Goal: Find specific page/section: Find specific page/section

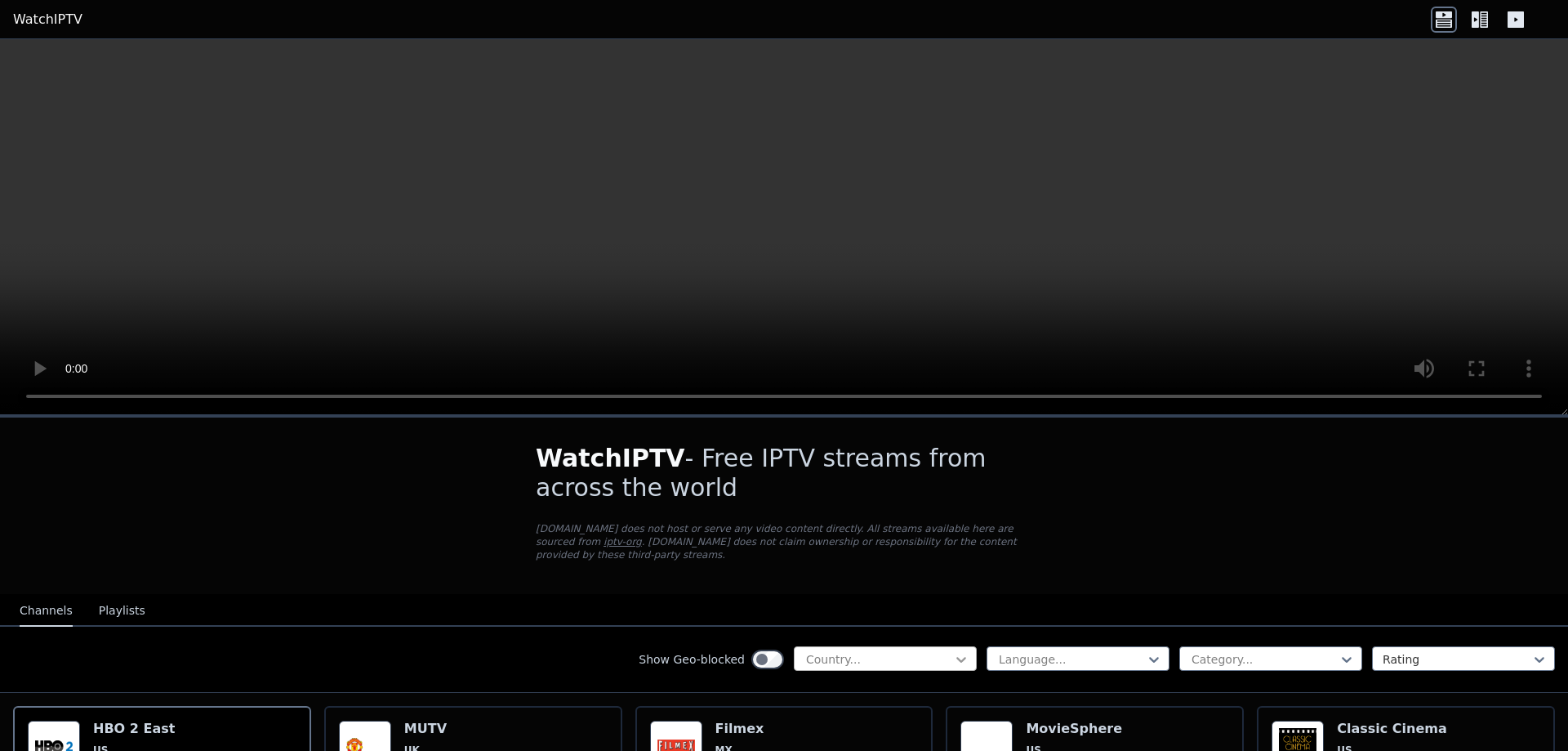
click at [953, 651] on icon at bounding box center [961, 659] width 16 height 16
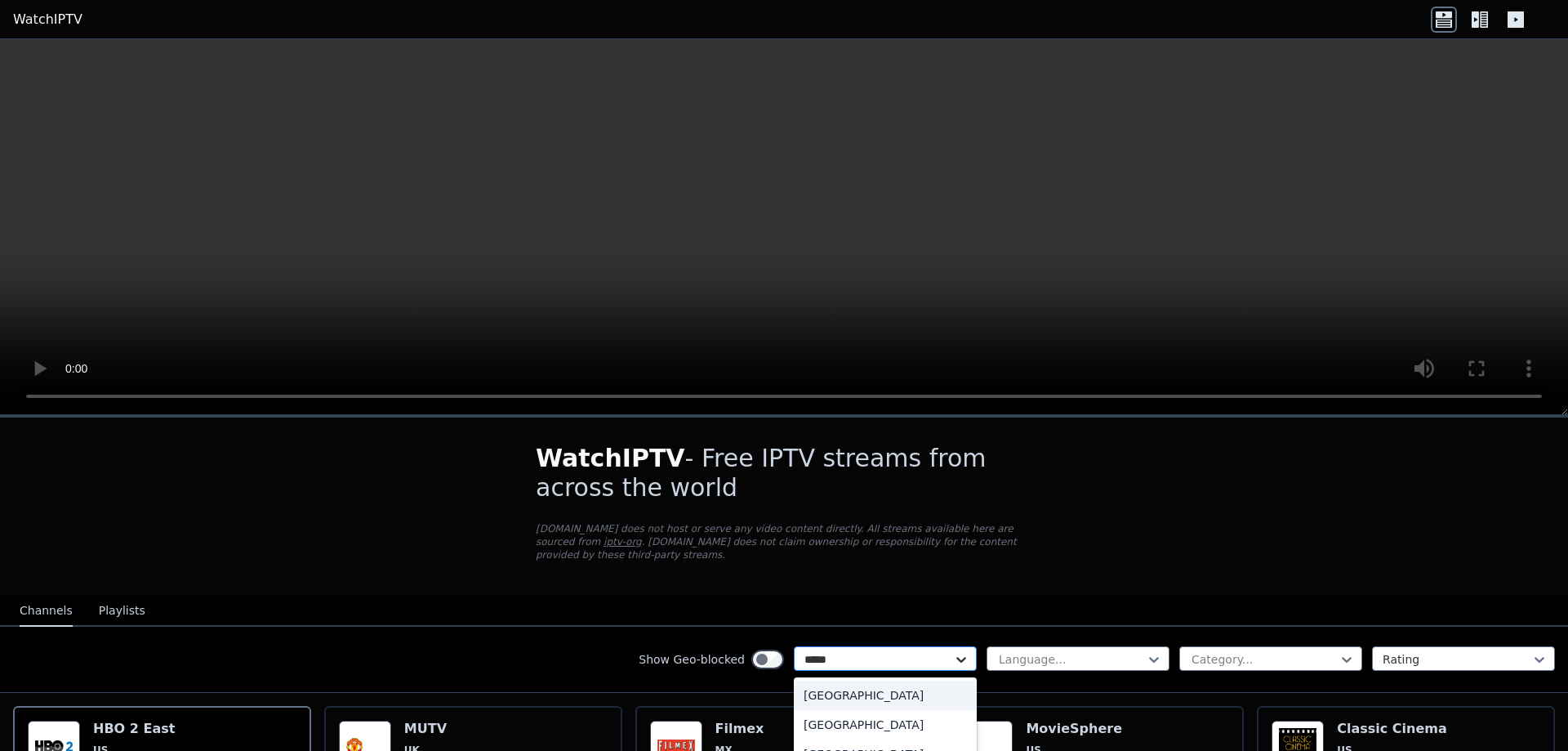
type input "******"
drag, startPoint x: 843, startPoint y: 744, endPoint x: 867, endPoint y: 711, distance: 40.8
click at [871, 713] on div "[GEOGRAPHIC_DATA] [GEOGRAPHIC_DATA] [GEOGRAPHIC_DATA]" at bounding box center [885, 724] width 183 height 94
click at [866, 711] on div "[GEOGRAPHIC_DATA]" at bounding box center [885, 725] width 183 height 30
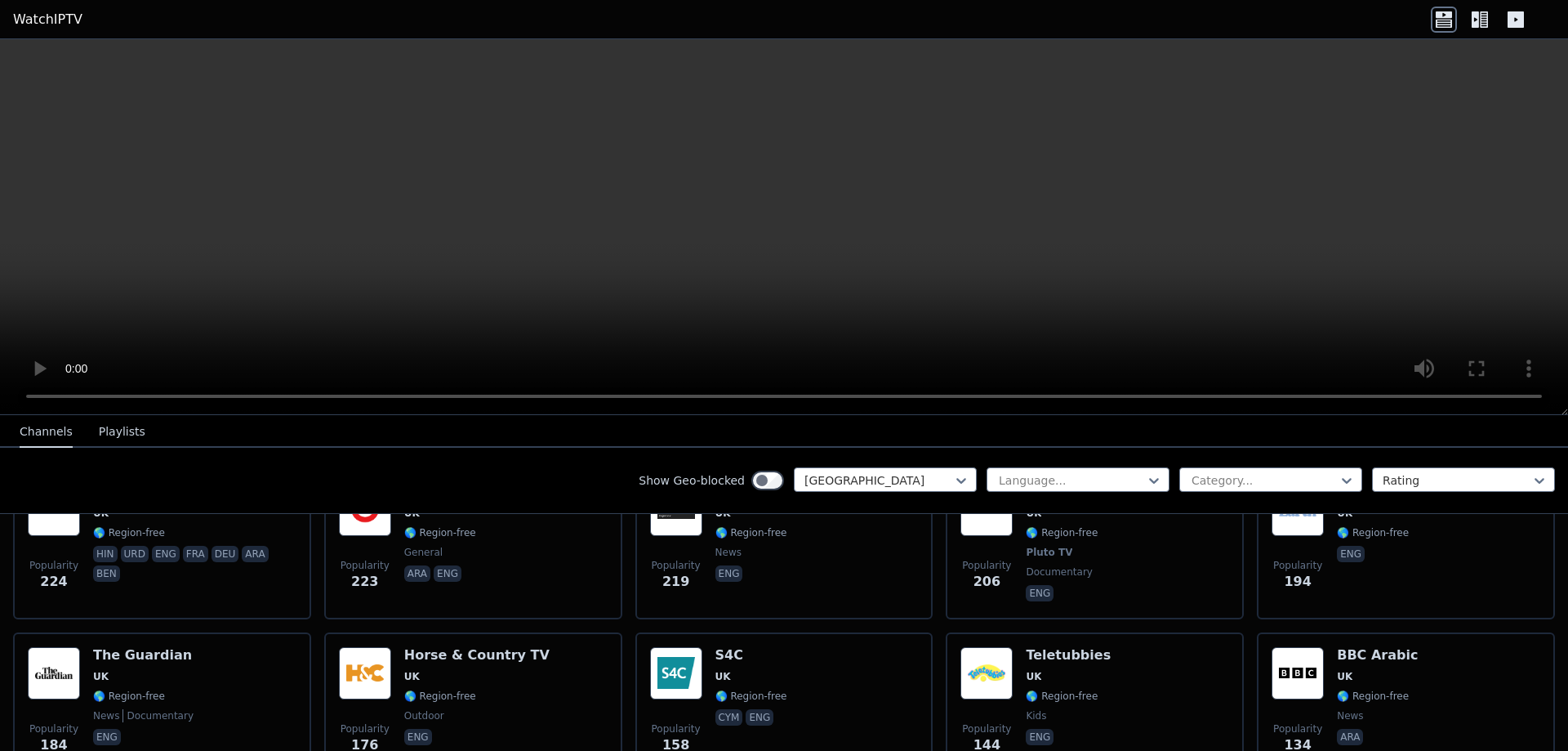
scroll to position [680, 0]
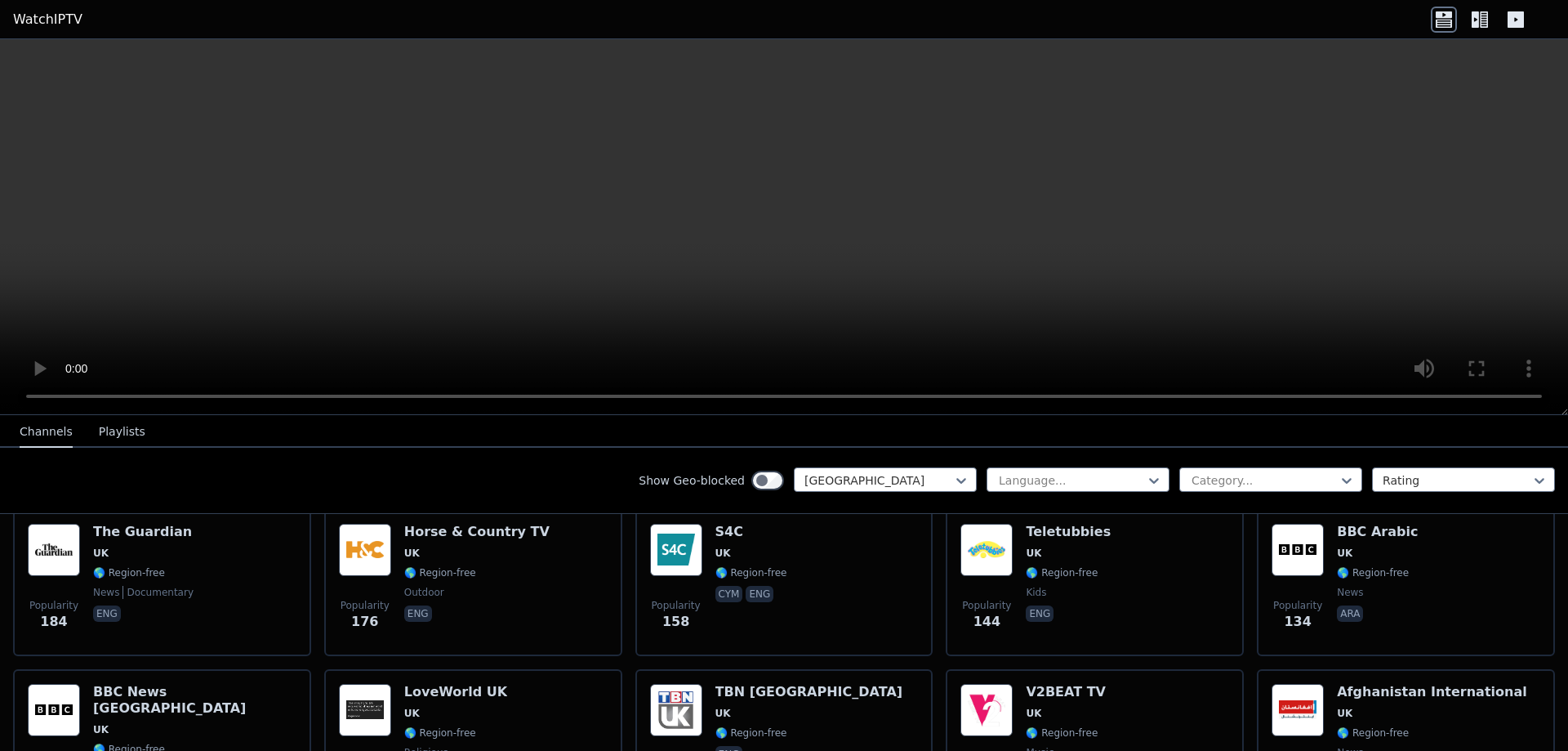
click at [1534, 418] on nav "Channels Playlists" at bounding box center [784, 432] width 1568 height 33
click at [1480, 14] on icon at bounding box center [1483, 20] width 8 height 16
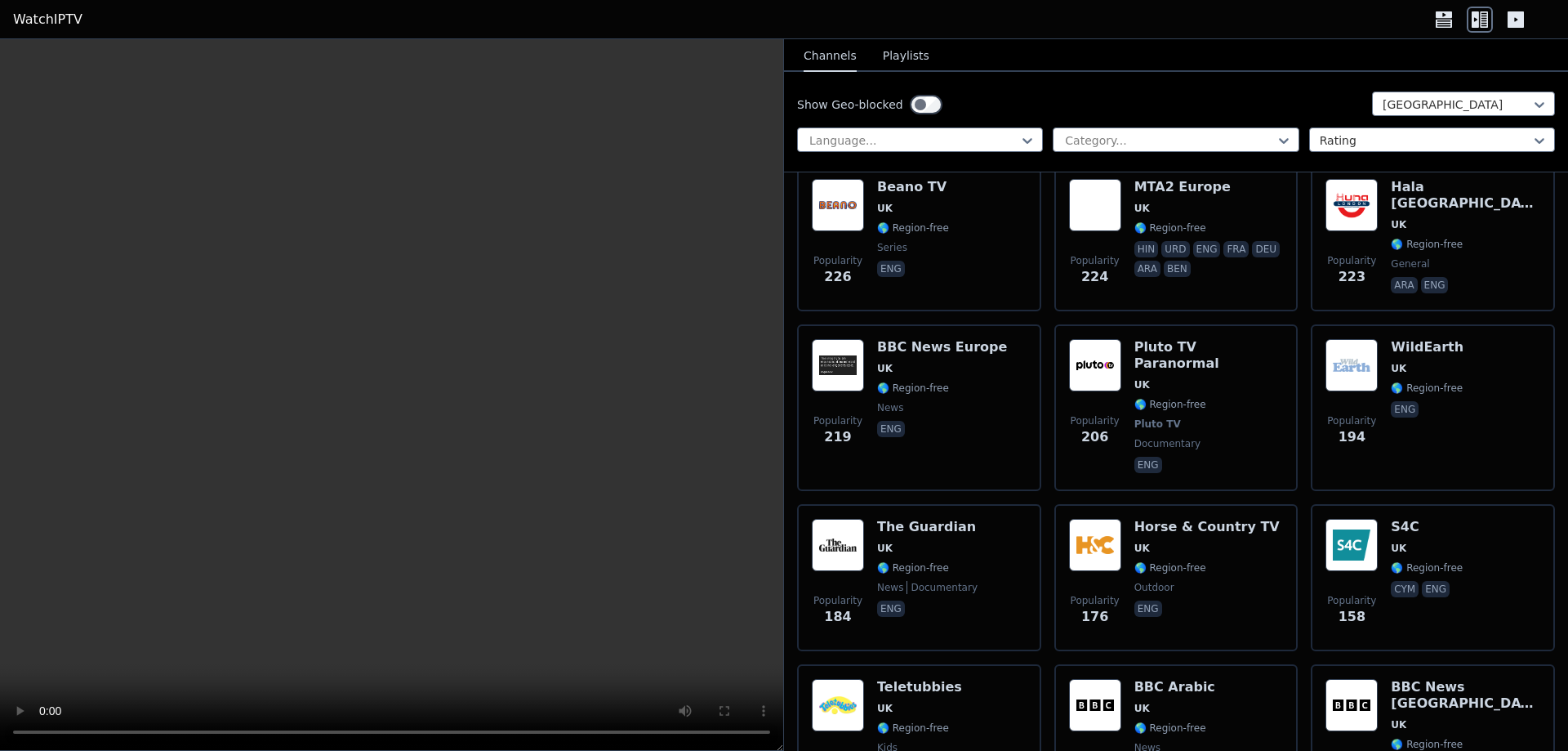
click at [1511, 16] on icon at bounding box center [1515, 20] width 16 height 16
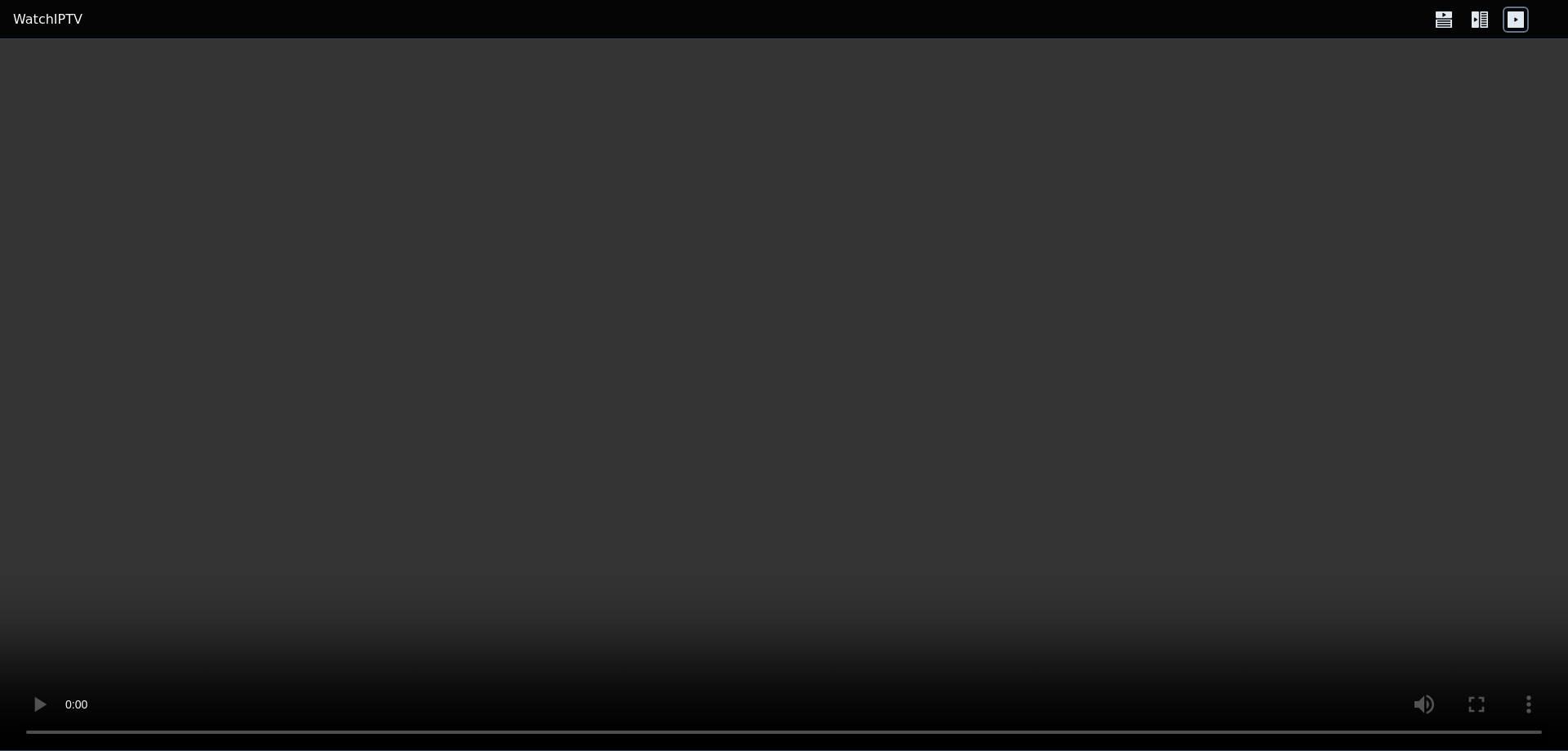
click at [1445, 18] on icon at bounding box center [1444, 20] width 26 height 26
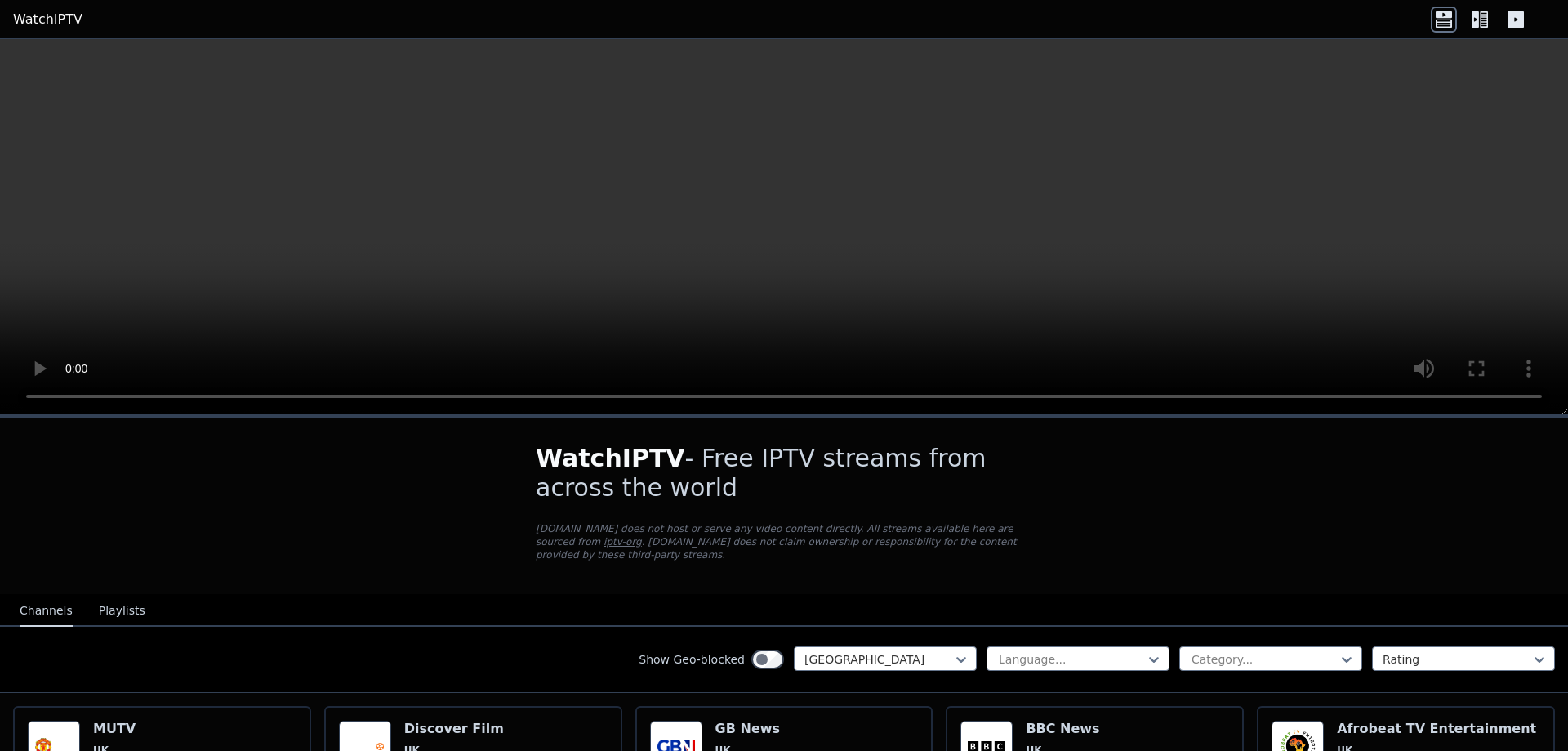
click at [1483, 7] on icon at bounding box center [1479, 20] width 26 height 26
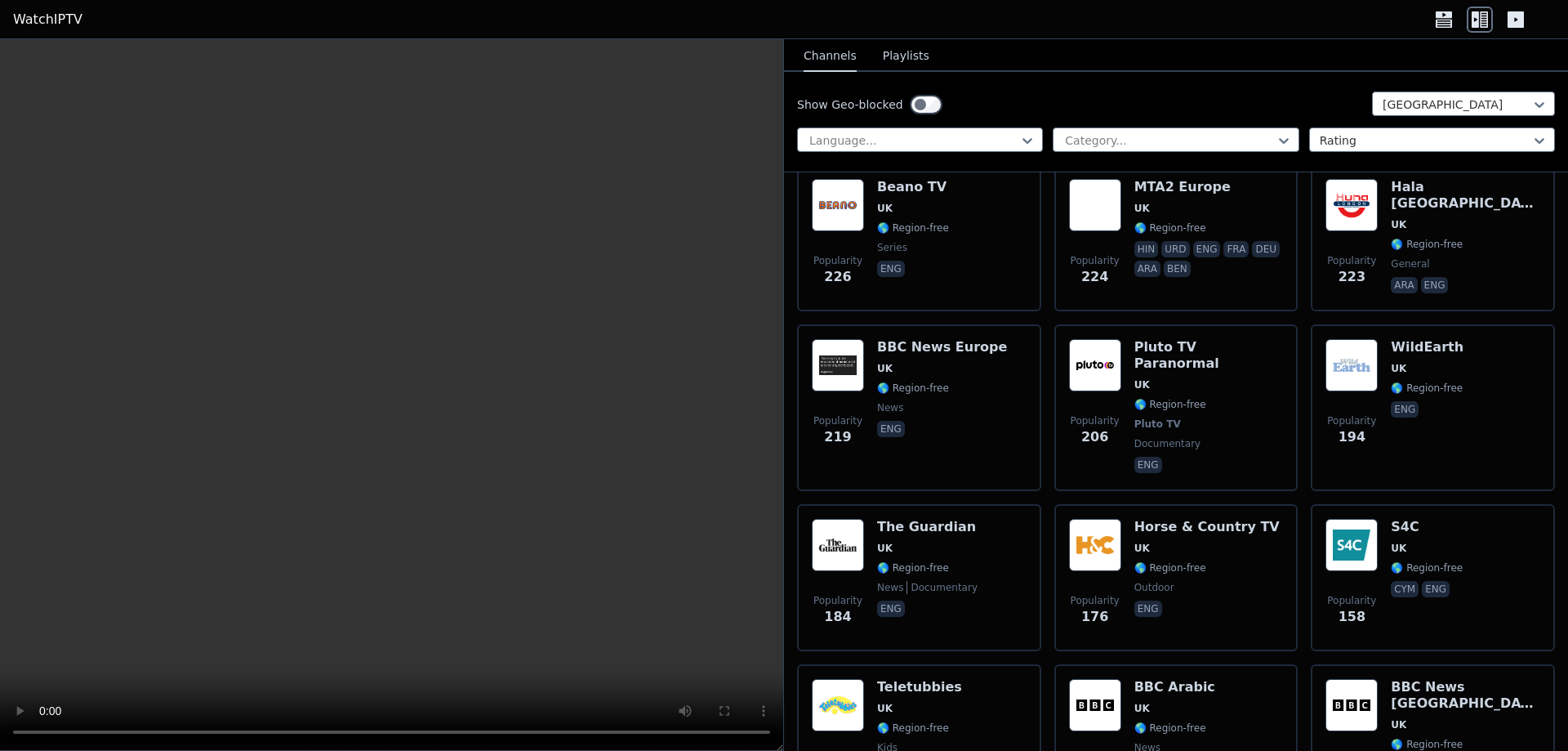
click at [1011, 124] on div "Show Geo-blocked [GEOGRAPHIC_DATA] Language... Category... Rating" at bounding box center [1175, 122] width 784 height 100
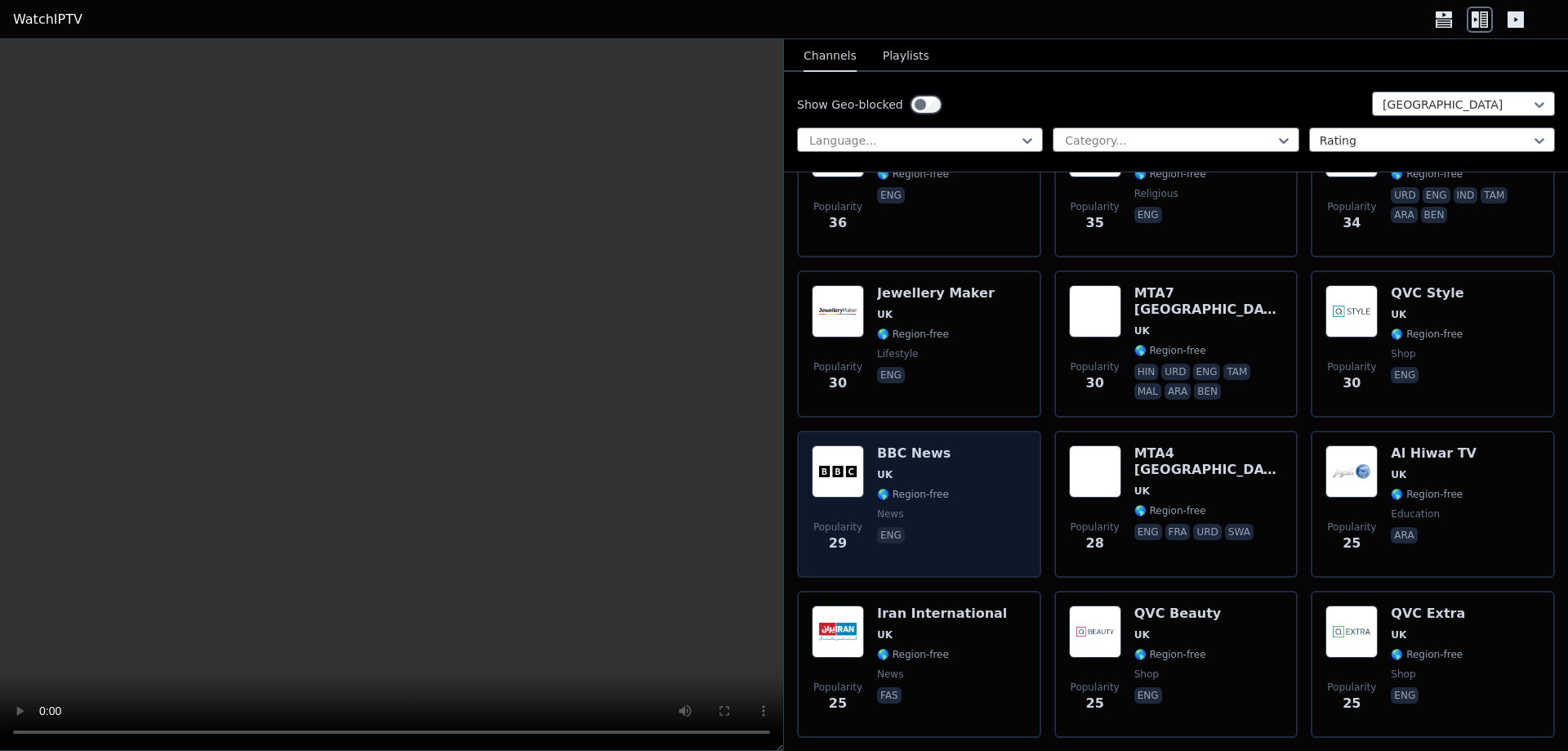
scroll to position [1744, 0]
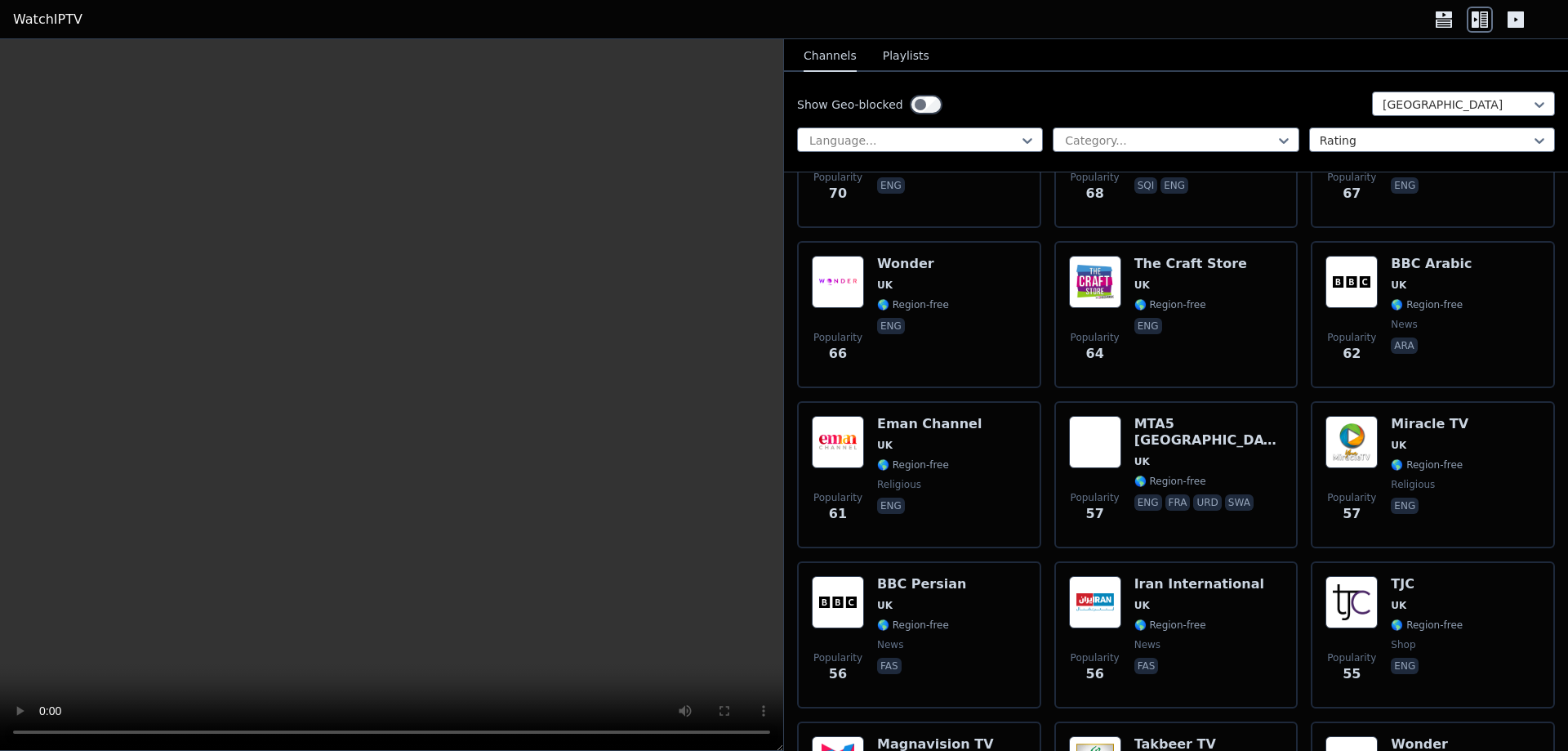
click at [904, 87] on div "Show Geo-blocked [GEOGRAPHIC_DATA] Language... Category... Rating" at bounding box center [1175, 122] width 784 height 100
click at [907, 92] on div "Show Geo-blocked [GEOGRAPHIC_DATA] Language... Category... Rating" at bounding box center [1175, 122] width 784 height 100
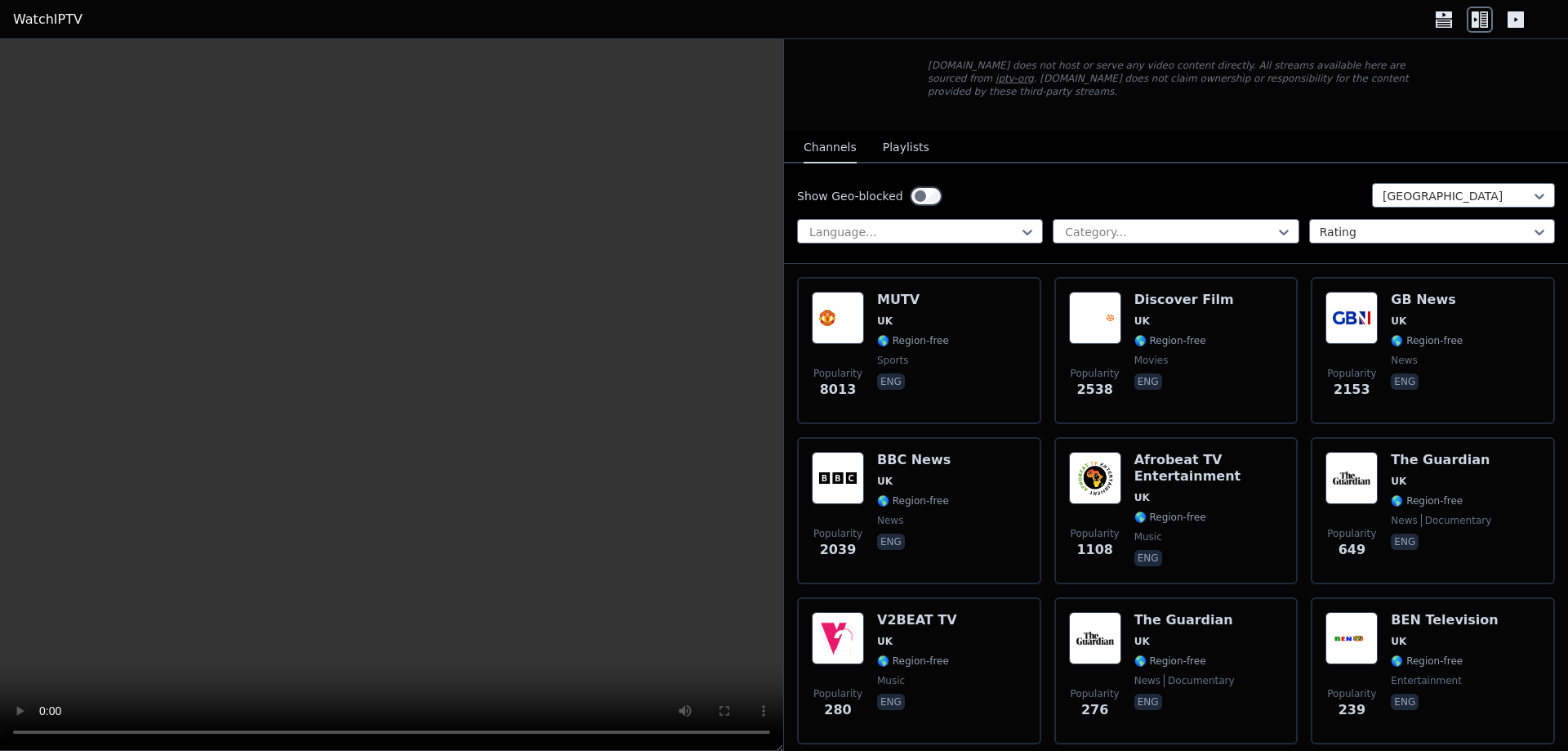
scroll to position [0, 0]
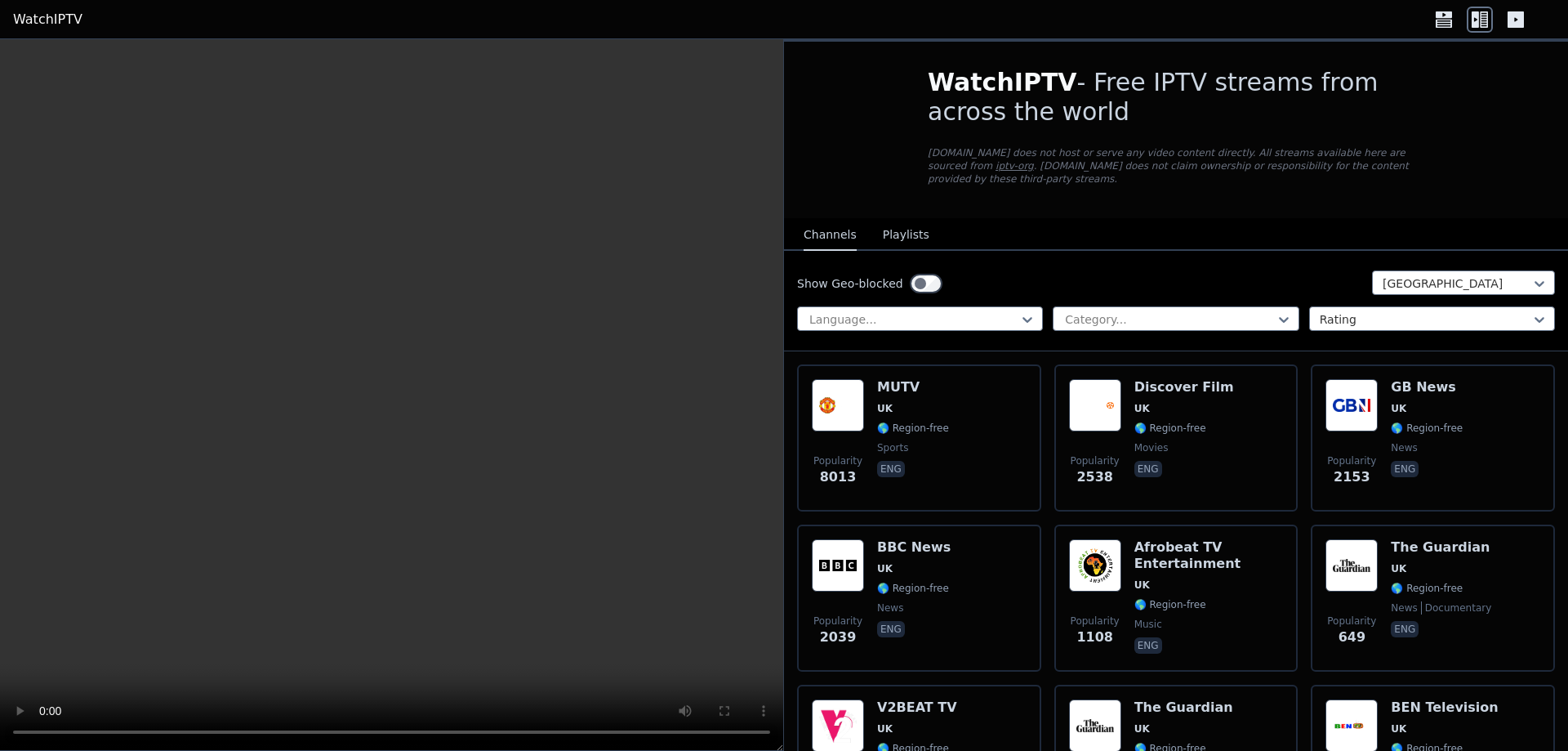
click at [1193, 218] on nav "Channels Playlists" at bounding box center [1175, 235] width 784 height 33
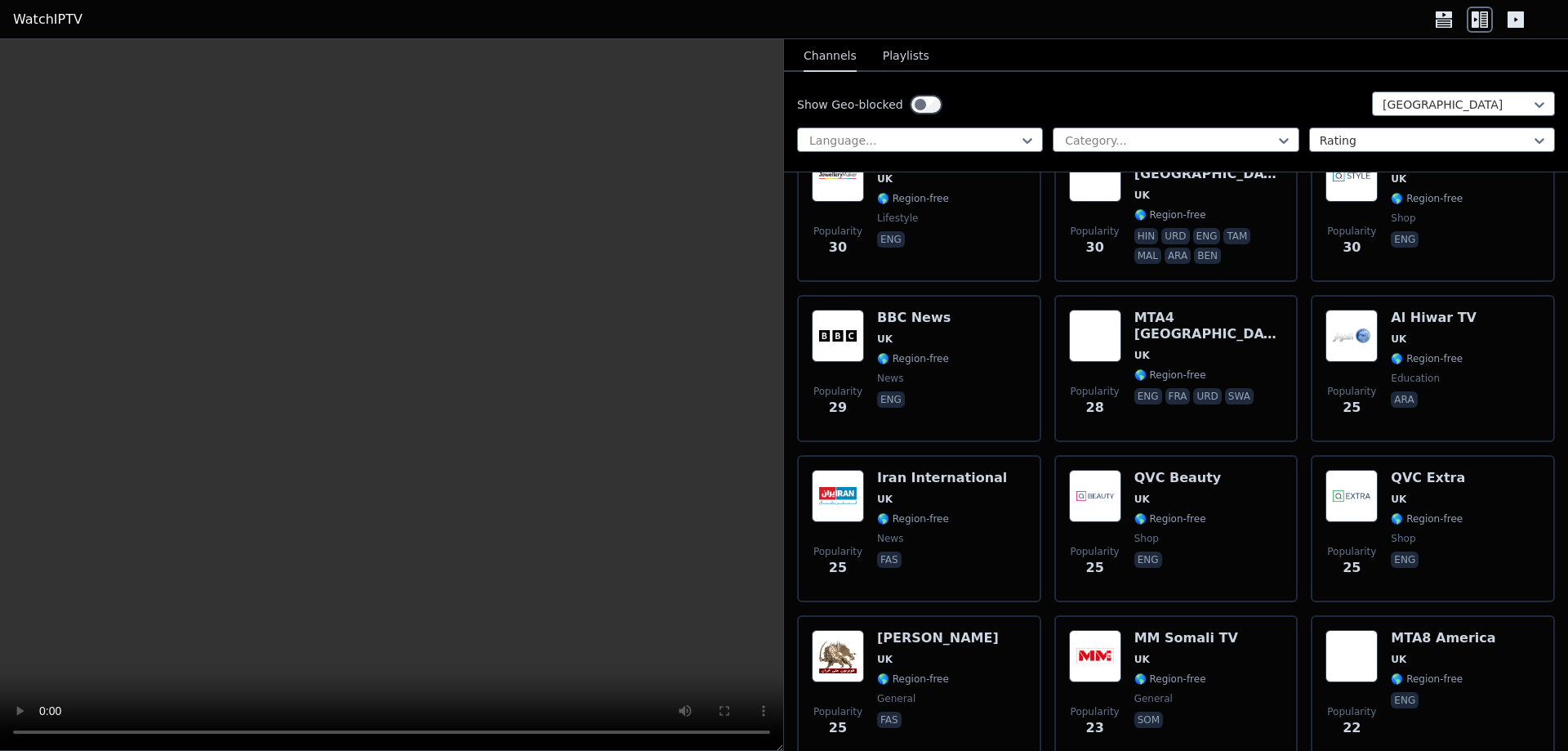
scroll to position [3662, 0]
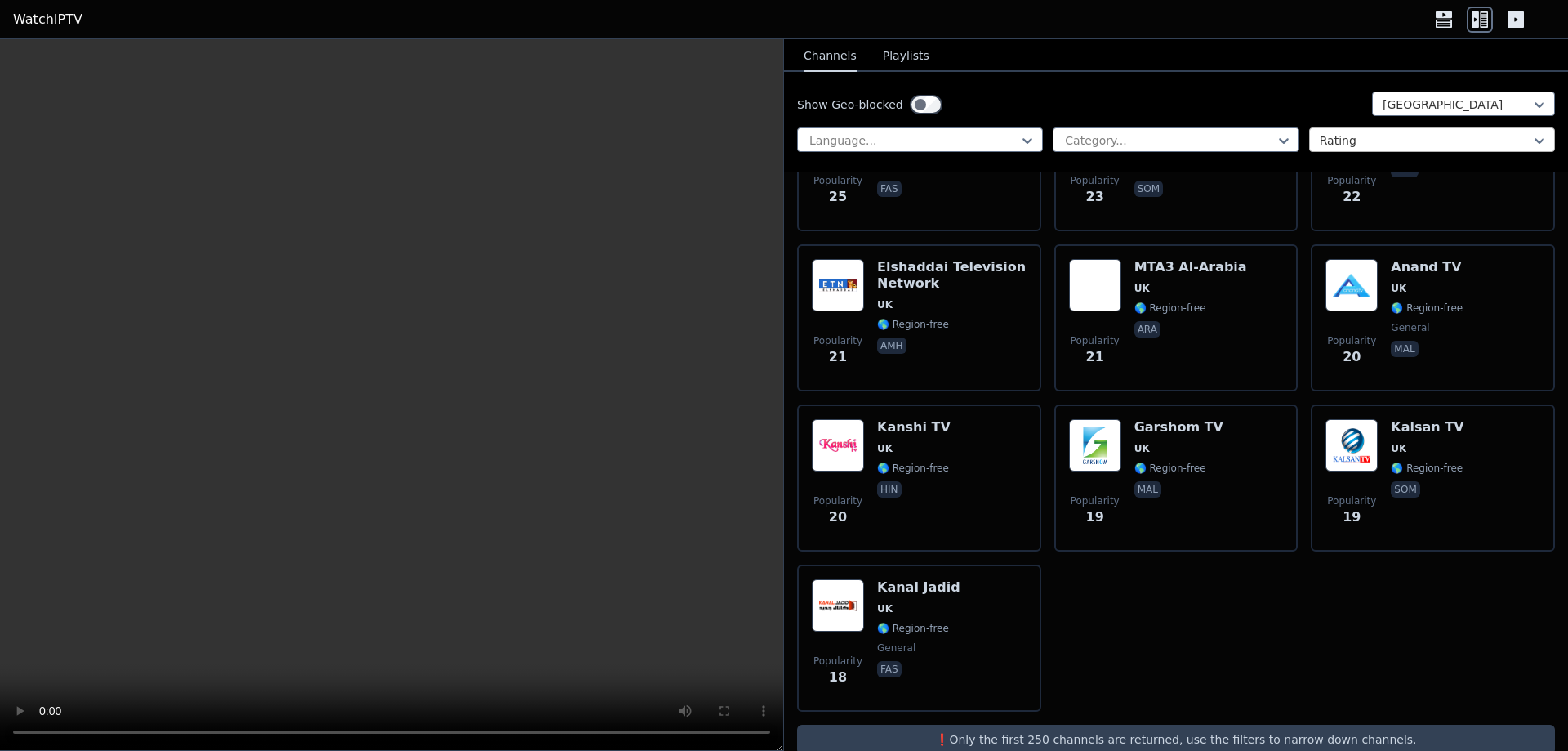
click at [1383, 130] on div "Rating" at bounding box center [1432, 140] width 246 height 25
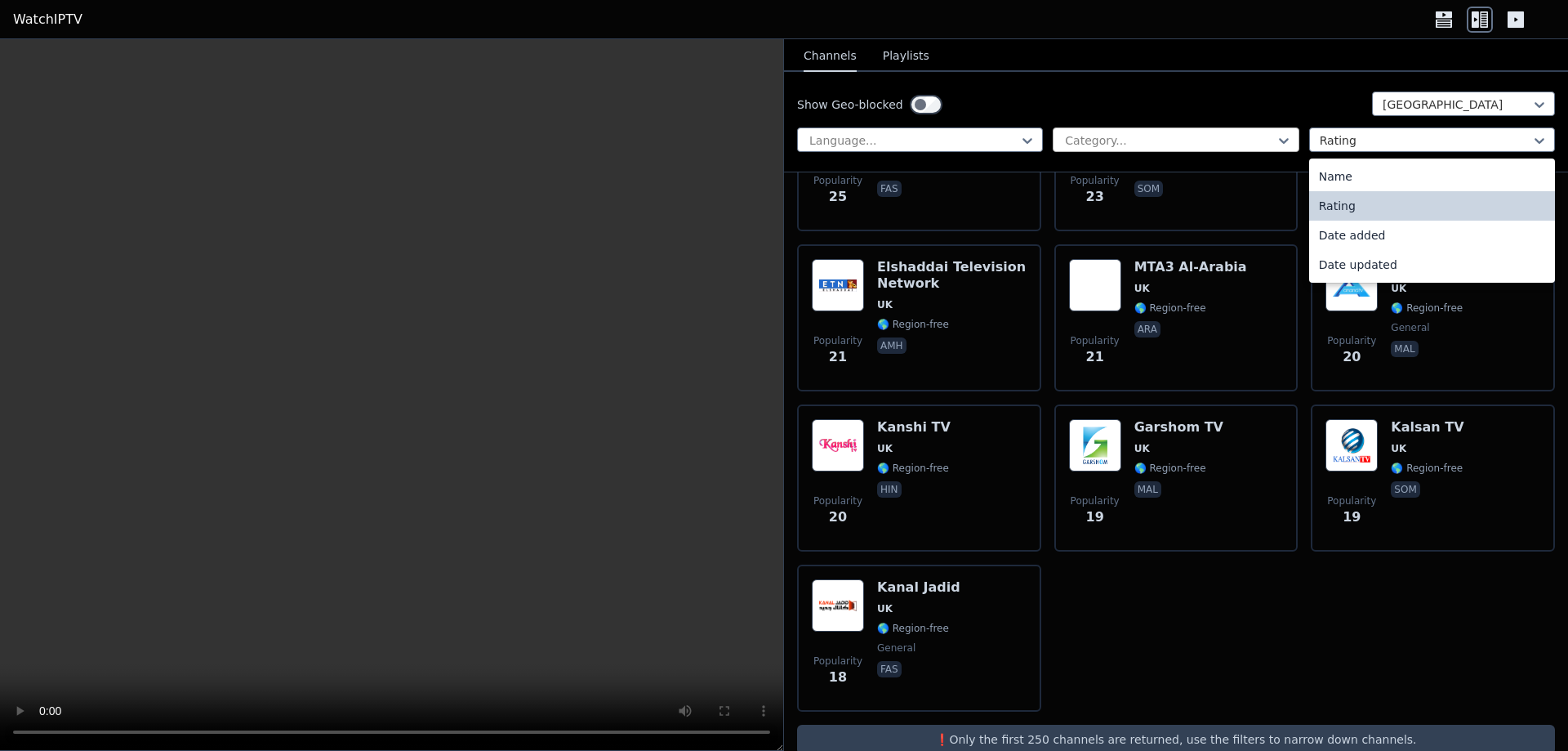
click at [1261, 141] on div at bounding box center [1169, 140] width 212 height 16
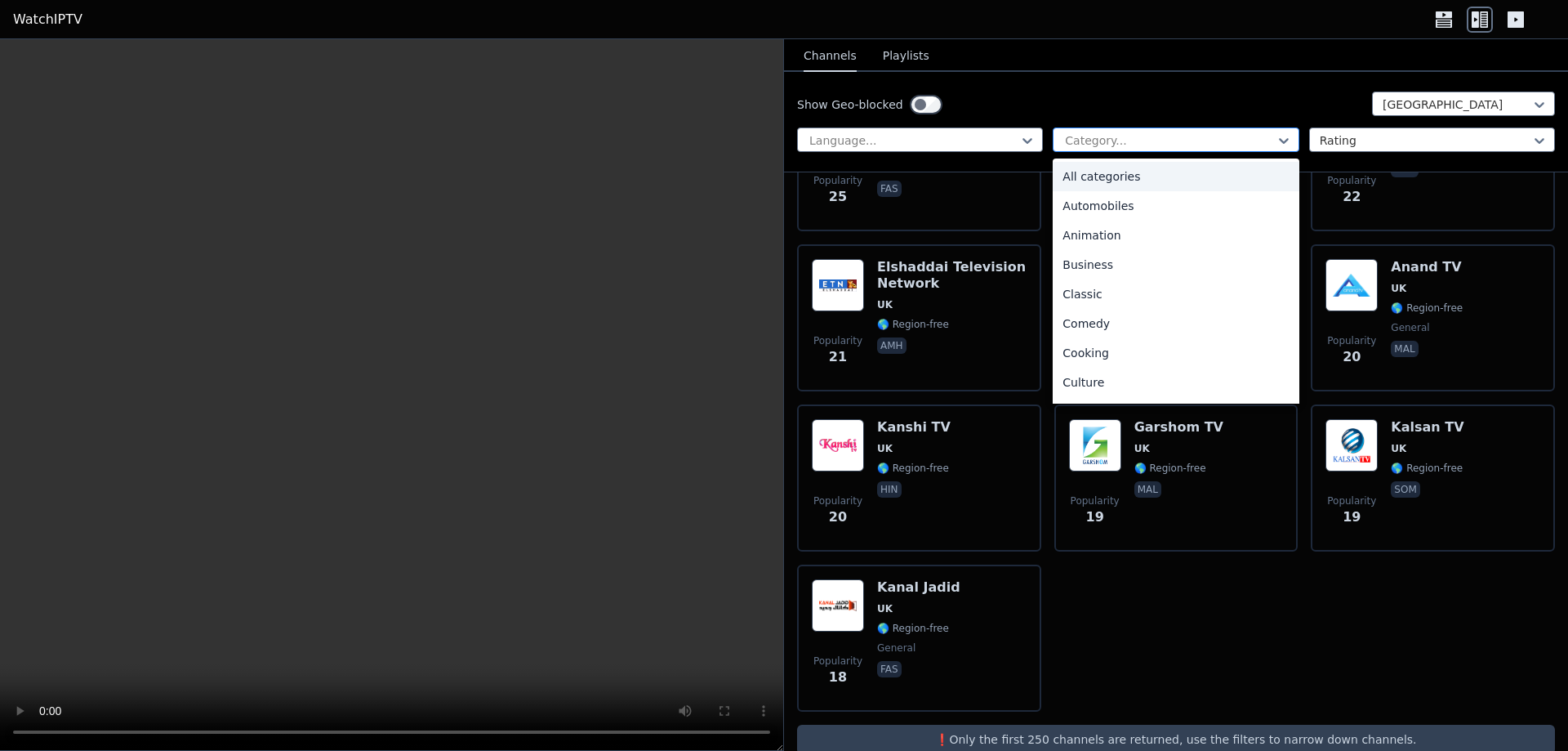
click at [1123, 140] on div at bounding box center [1169, 140] width 212 height 16
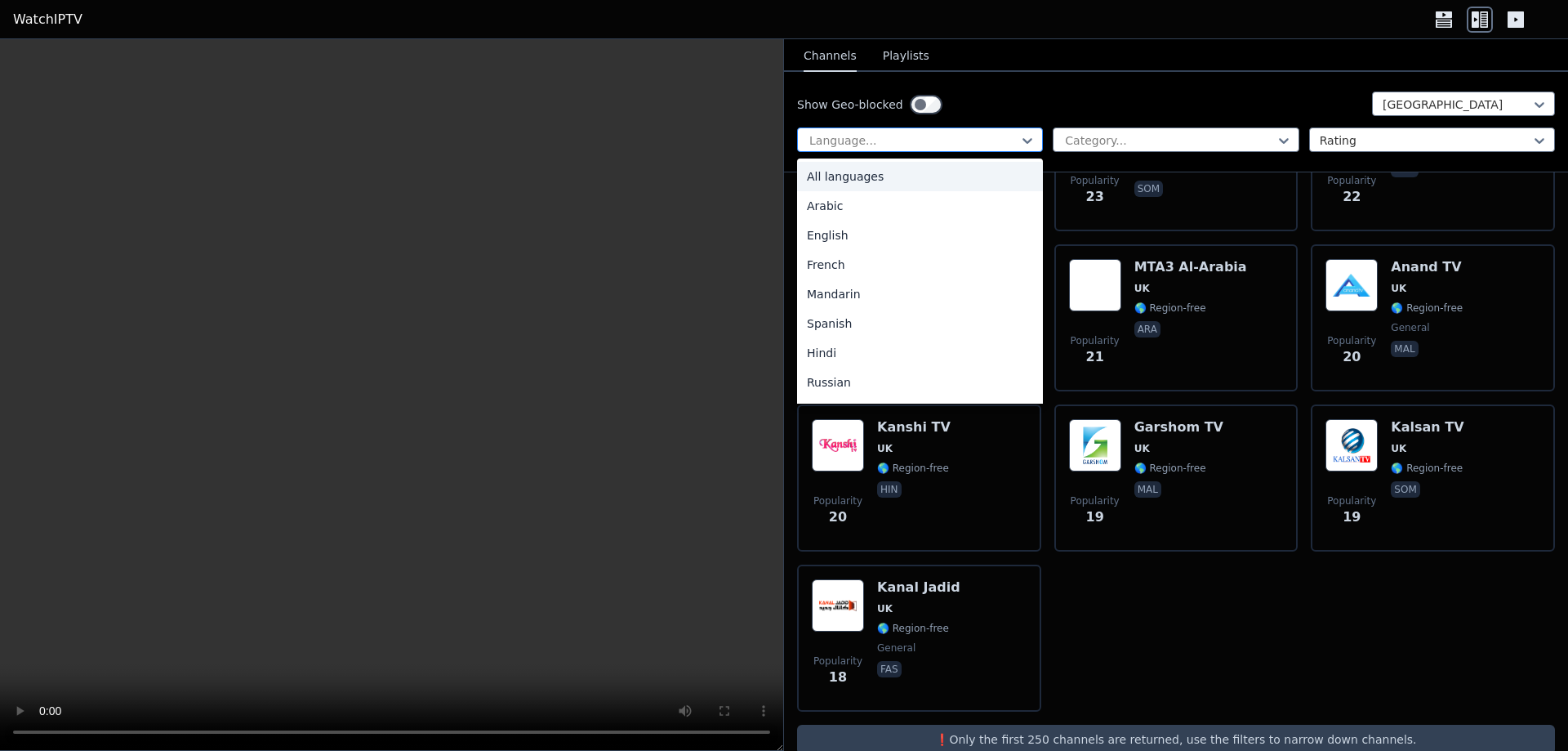
click at [968, 134] on div at bounding box center [913, 140] width 212 height 16
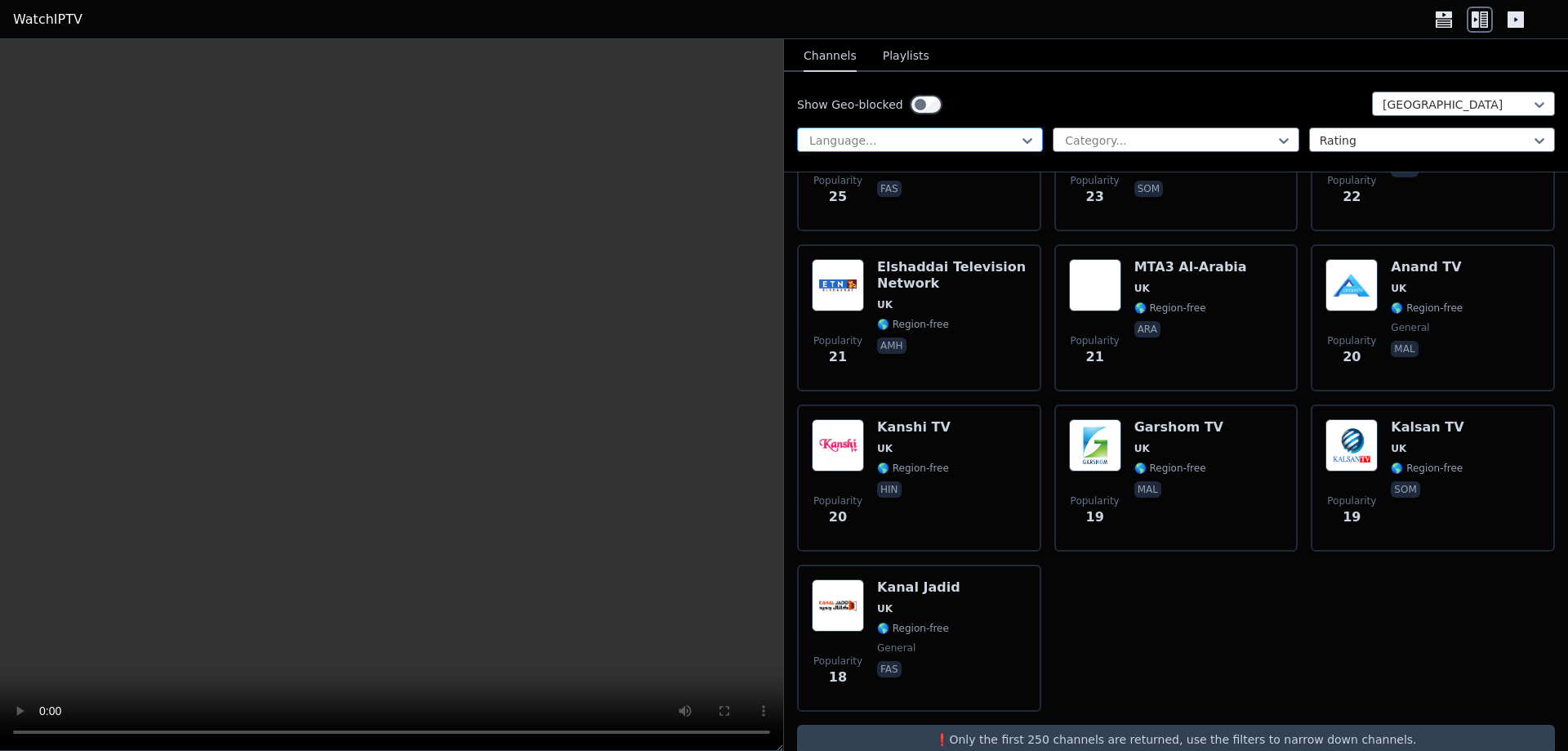
click at [968, 134] on div at bounding box center [913, 140] width 212 height 16
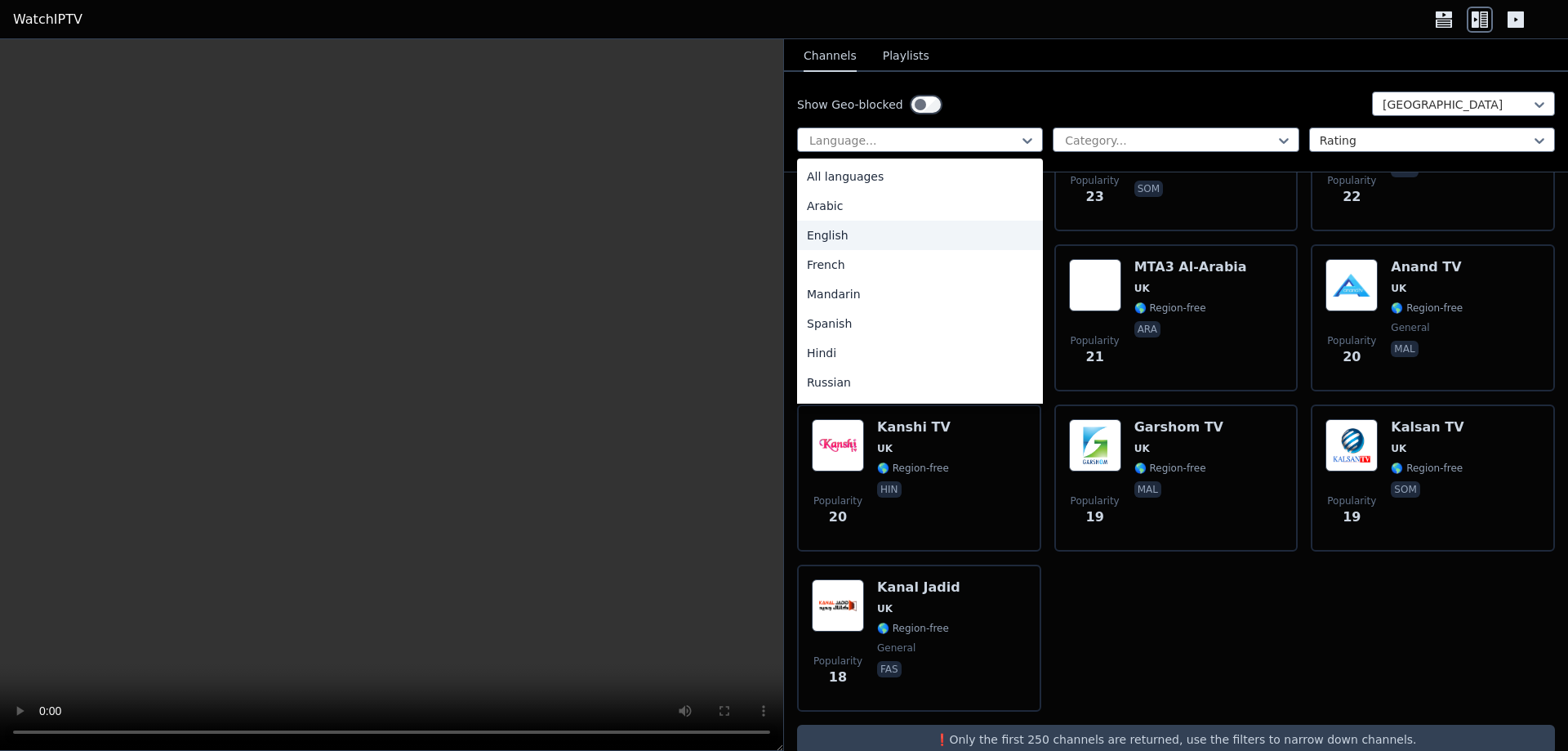
click at [879, 243] on div "English" at bounding box center [920, 236] width 246 height 30
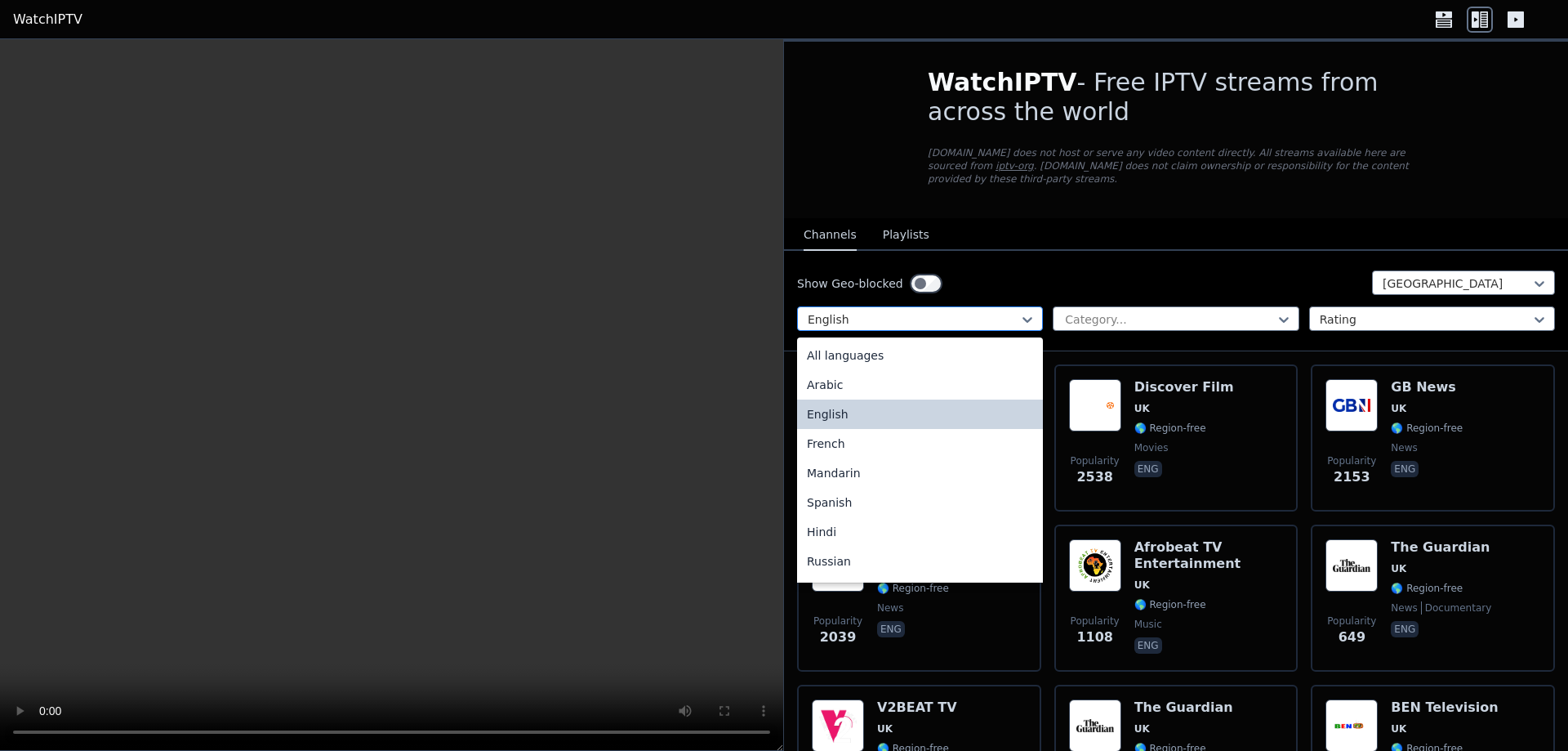
click at [867, 311] on div at bounding box center [913, 319] width 212 height 16
click at [835, 349] on div "All languages" at bounding box center [920, 355] width 246 height 30
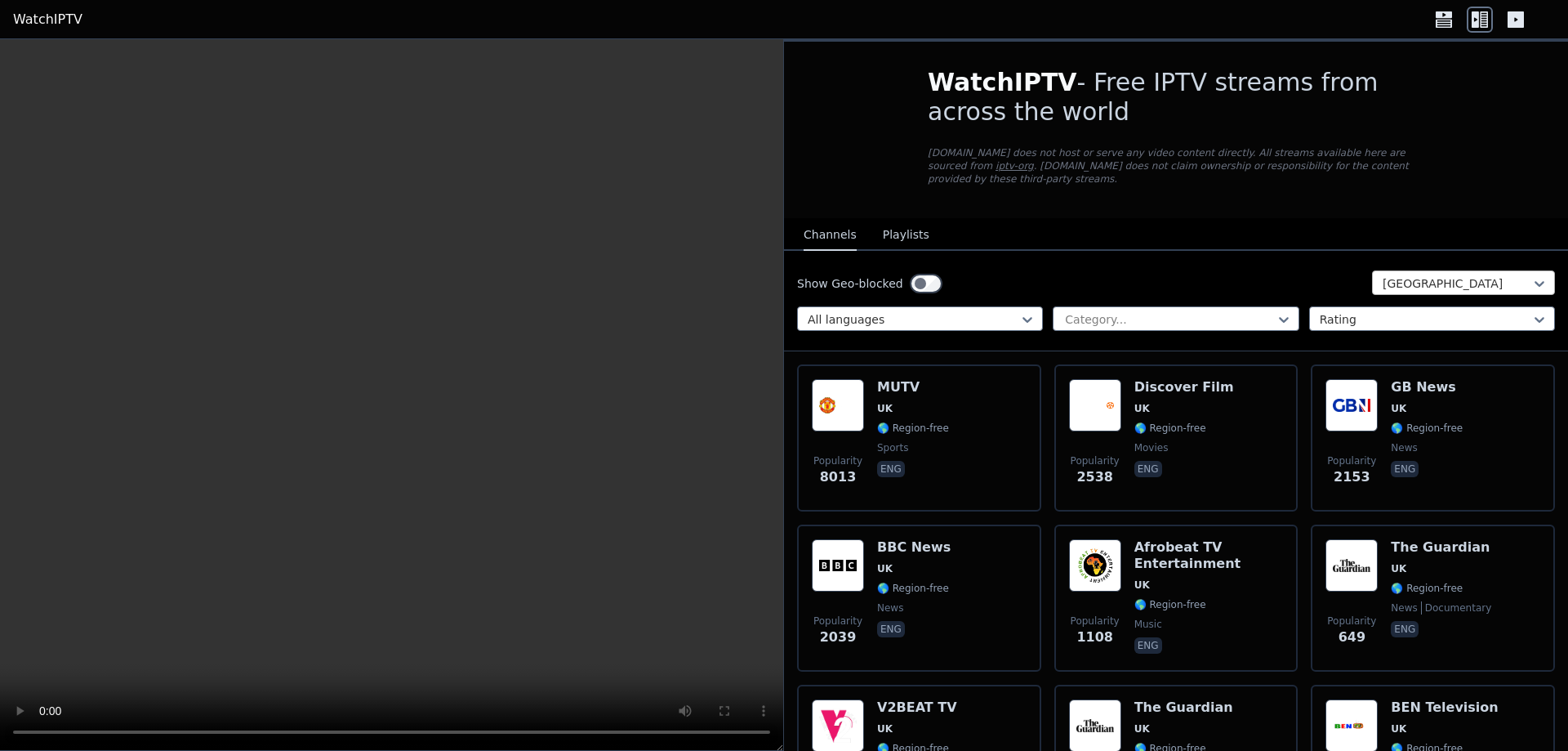
click at [1414, 276] on div at bounding box center [1456, 283] width 149 height 16
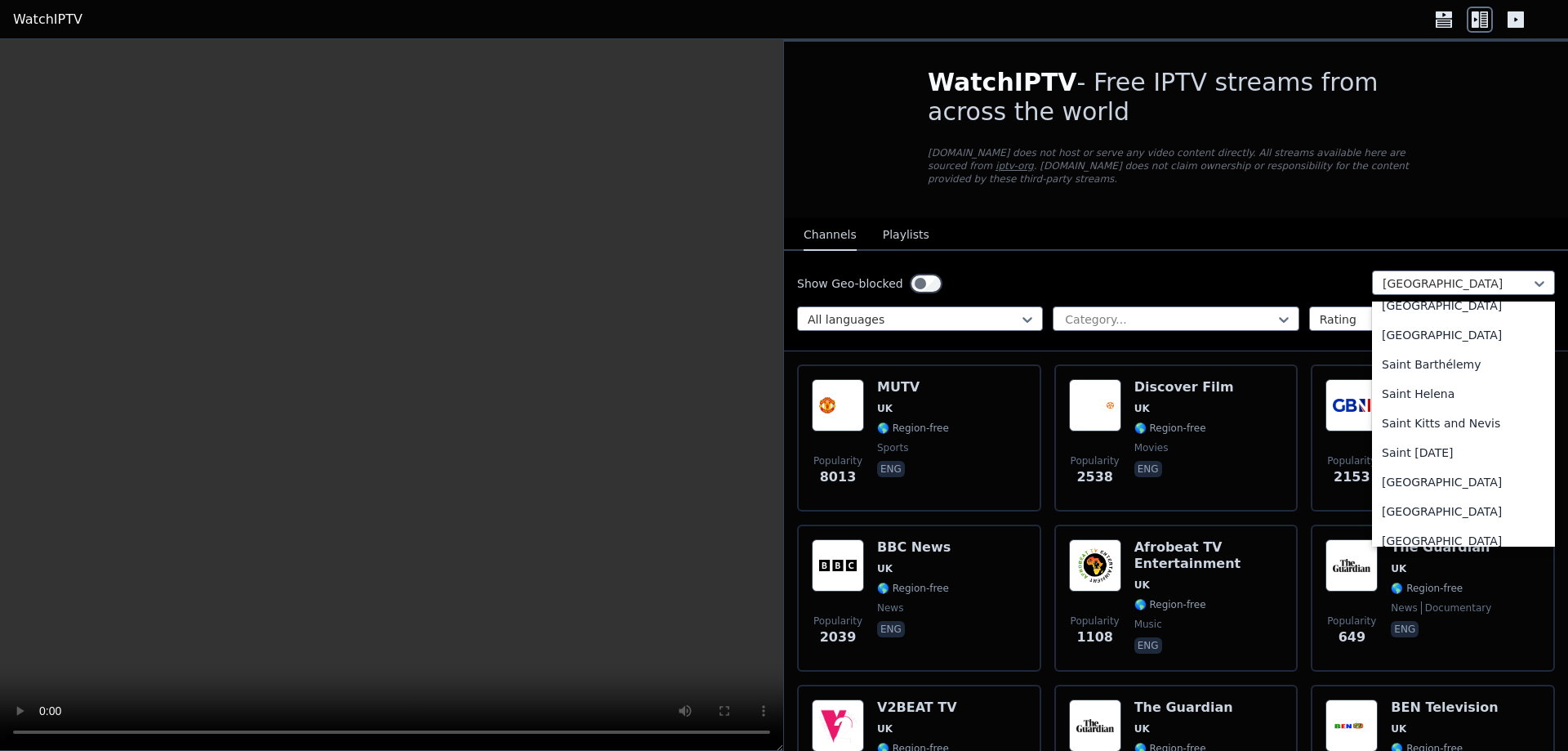
scroll to position [4459, 0]
